Goal: Information Seeking & Learning: Learn about a topic

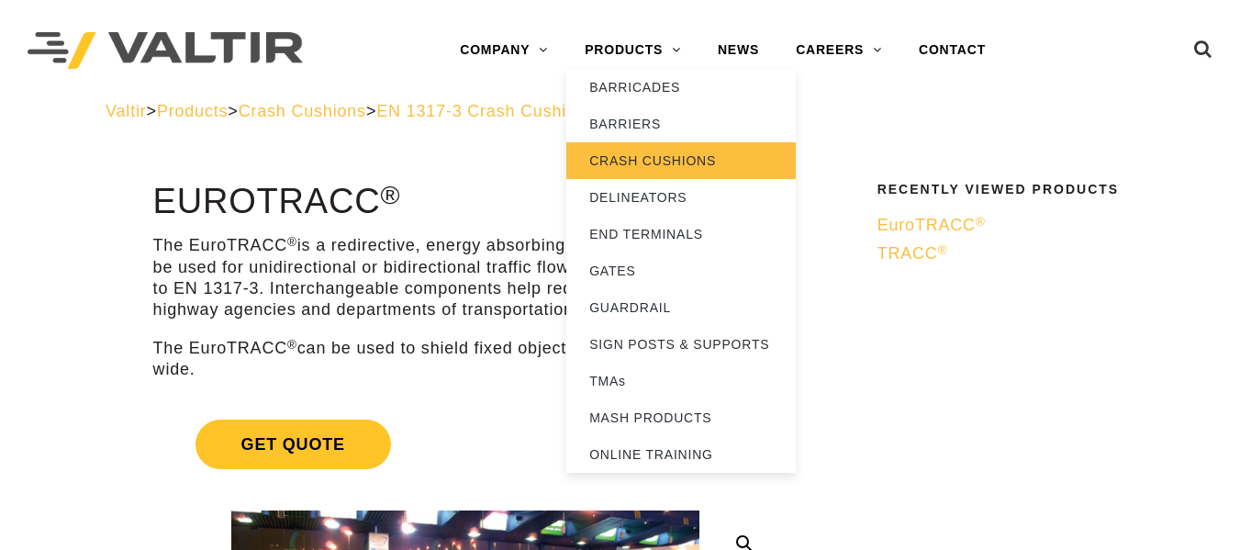
click at [637, 152] on link "CRASH CUSHIONS" at bounding box center [682, 160] width 230 height 37
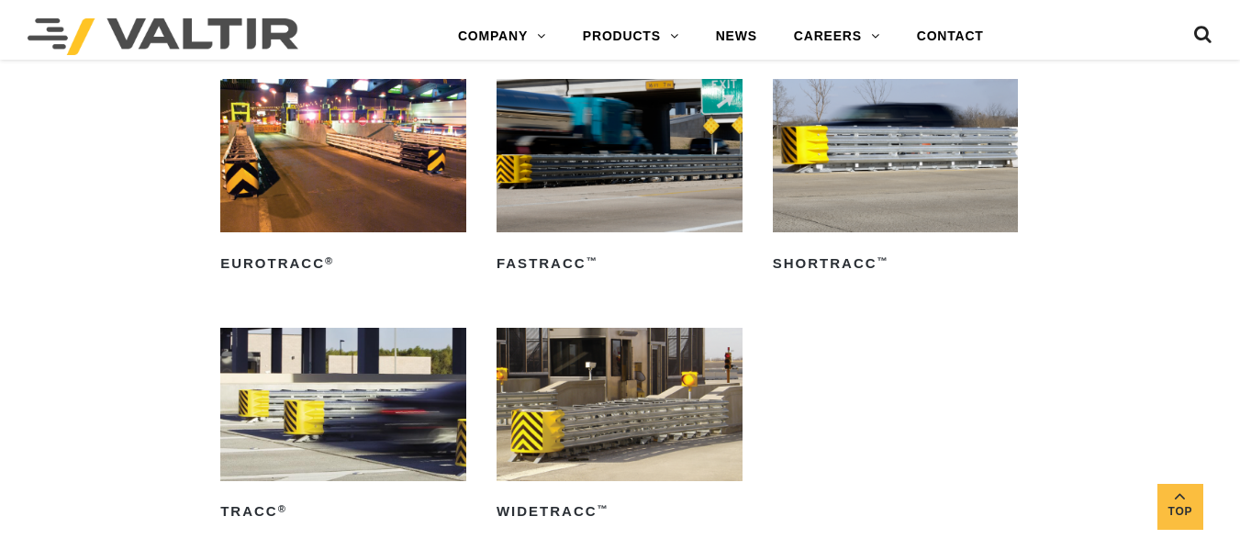
scroll to position [2755, 0]
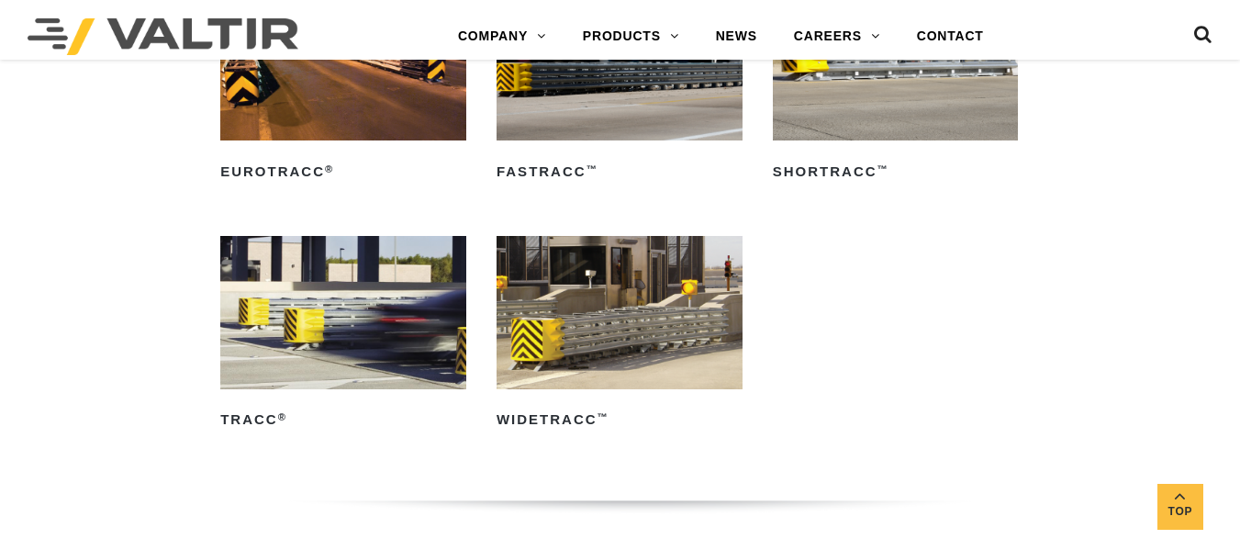
click at [384, 248] on img at bounding box center [343, 312] width 246 height 153
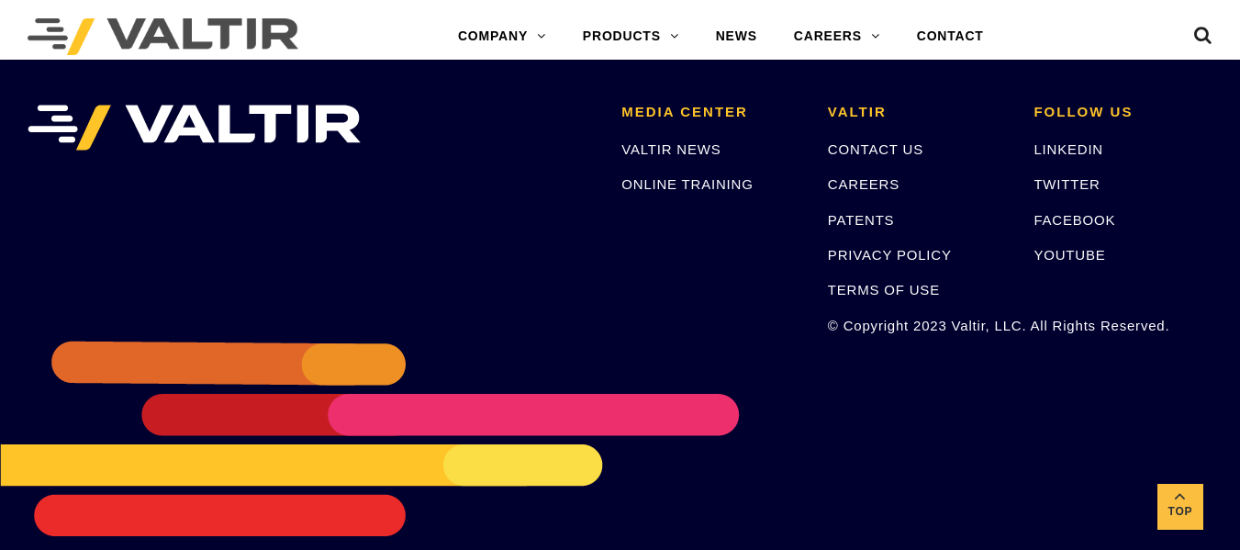
scroll to position [3174, 0]
